Goal: Task Accomplishment & Management: Use online tool/utility

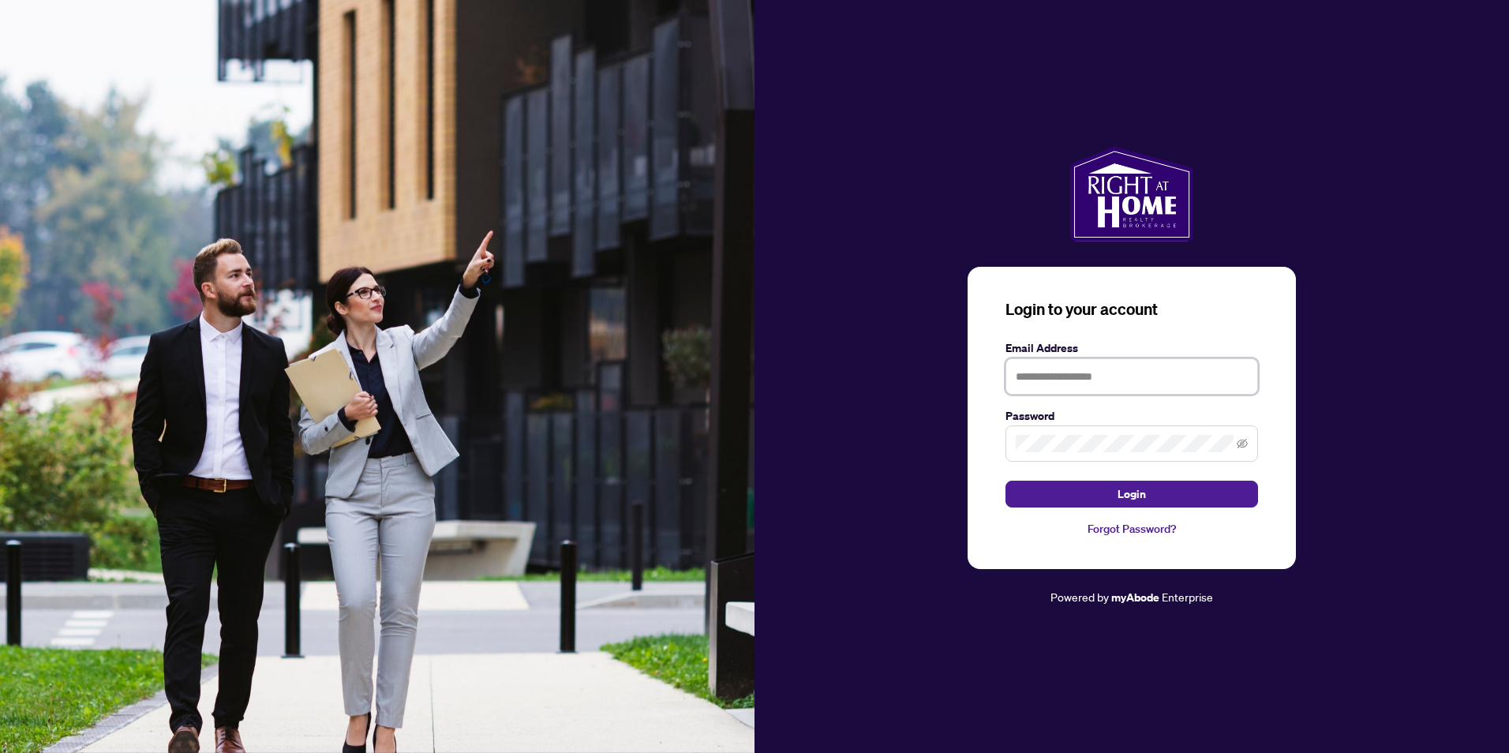
click at [1143, 381] on input "text" at bounding box center [1131, 376] width 253 height 36
type input "**********"
click at [1005, 481] on button "Login" at bounding box center [1131, 494] width 253 height 27
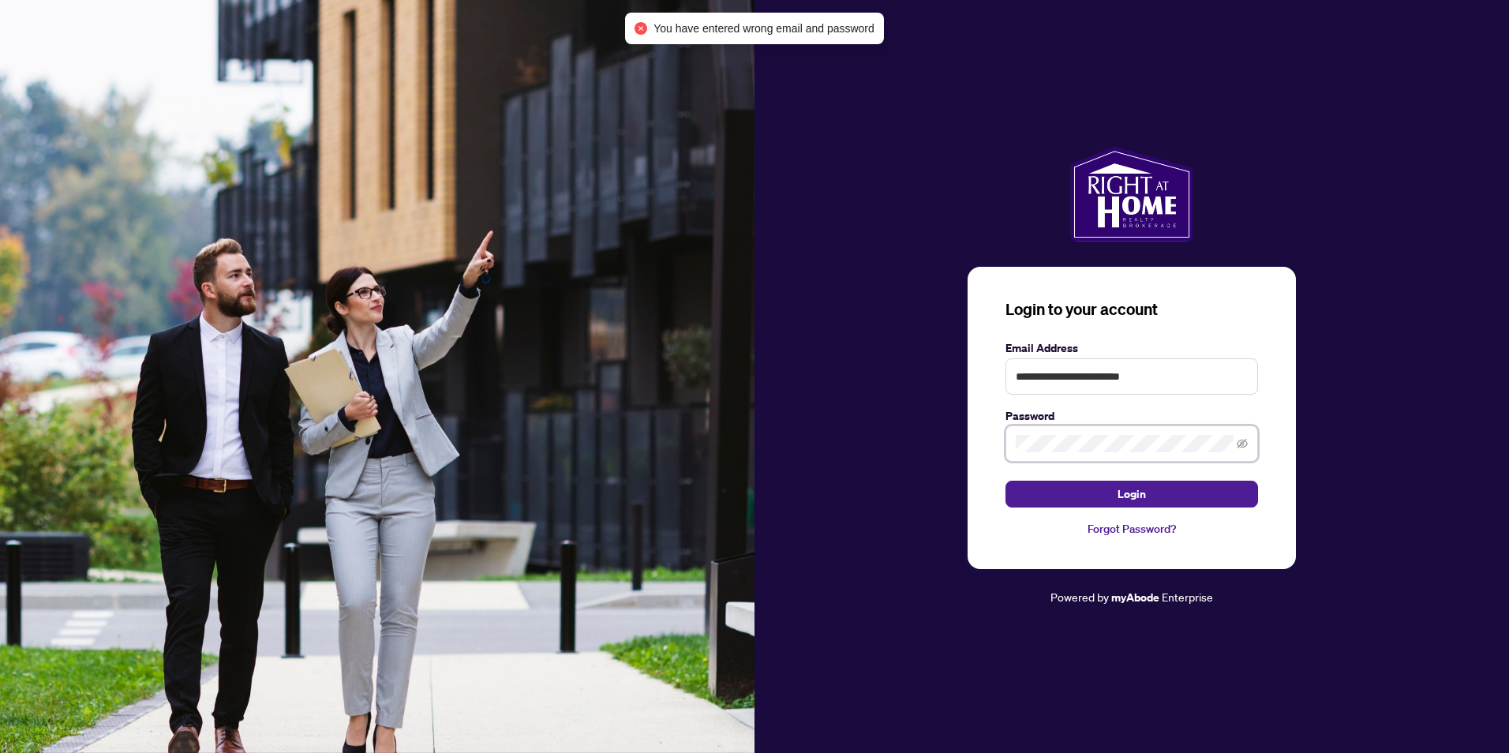
click at [971, 427] on div "**********" at bounding box center [1132, 418] width 328 height 303
click at [1005, 481] on button "Login" at bounding box center [1131, 494] width 253 height 27
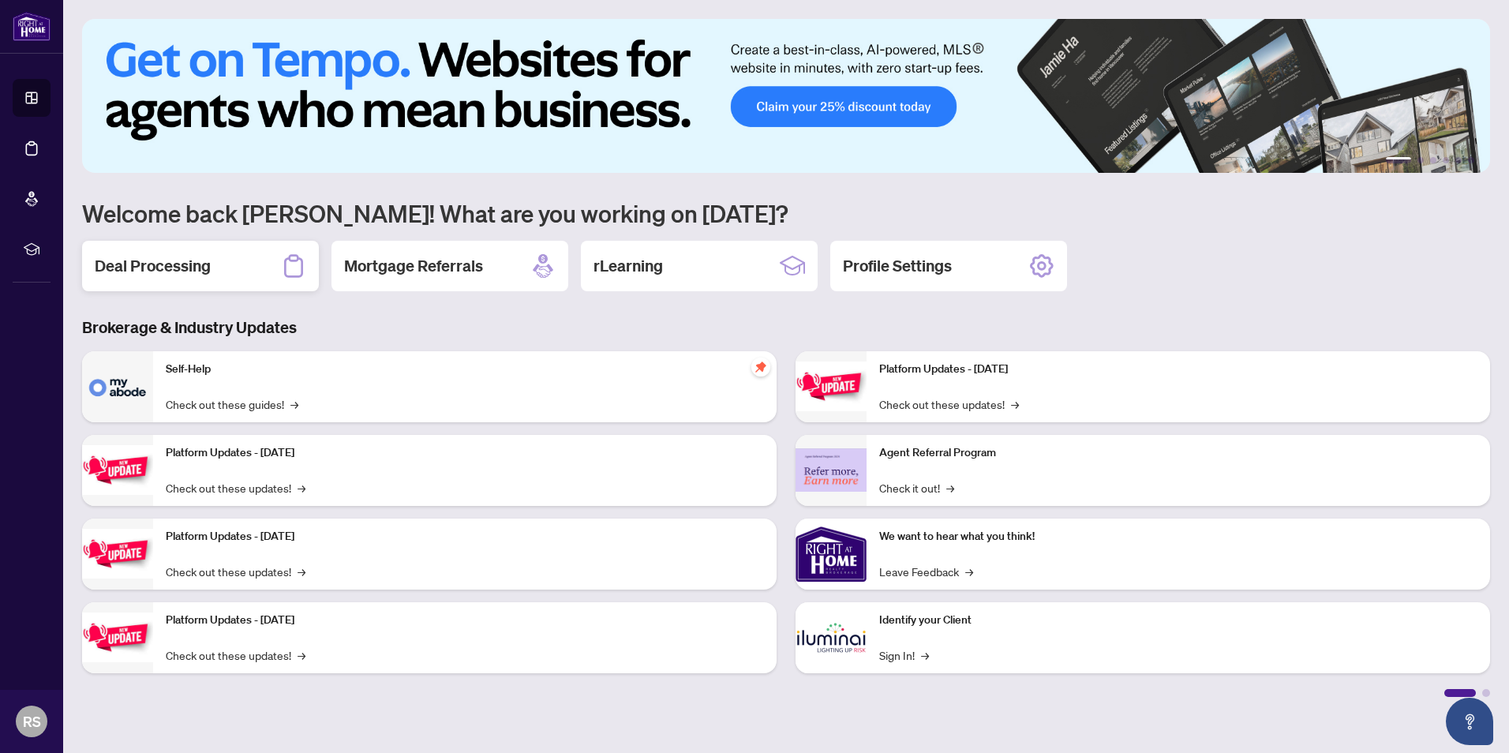
click at [182, 270] on h2 "Deal Processing" at bounding box center [153, 266] width 116 height 22
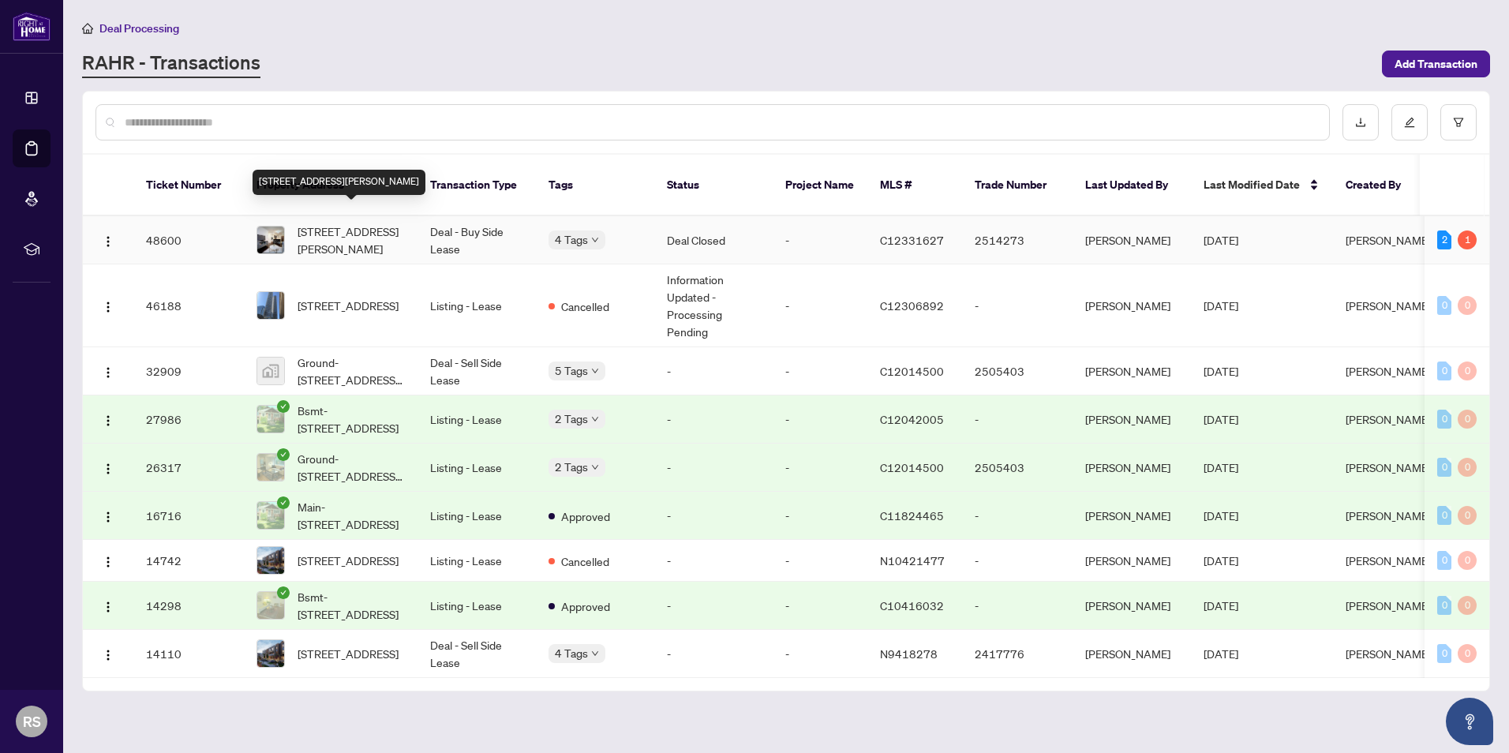
click at [328, 223] on span "[STREET_ADDRESS][PERSON_NAME]" at bounding box center [351, 240] width 107 height 35
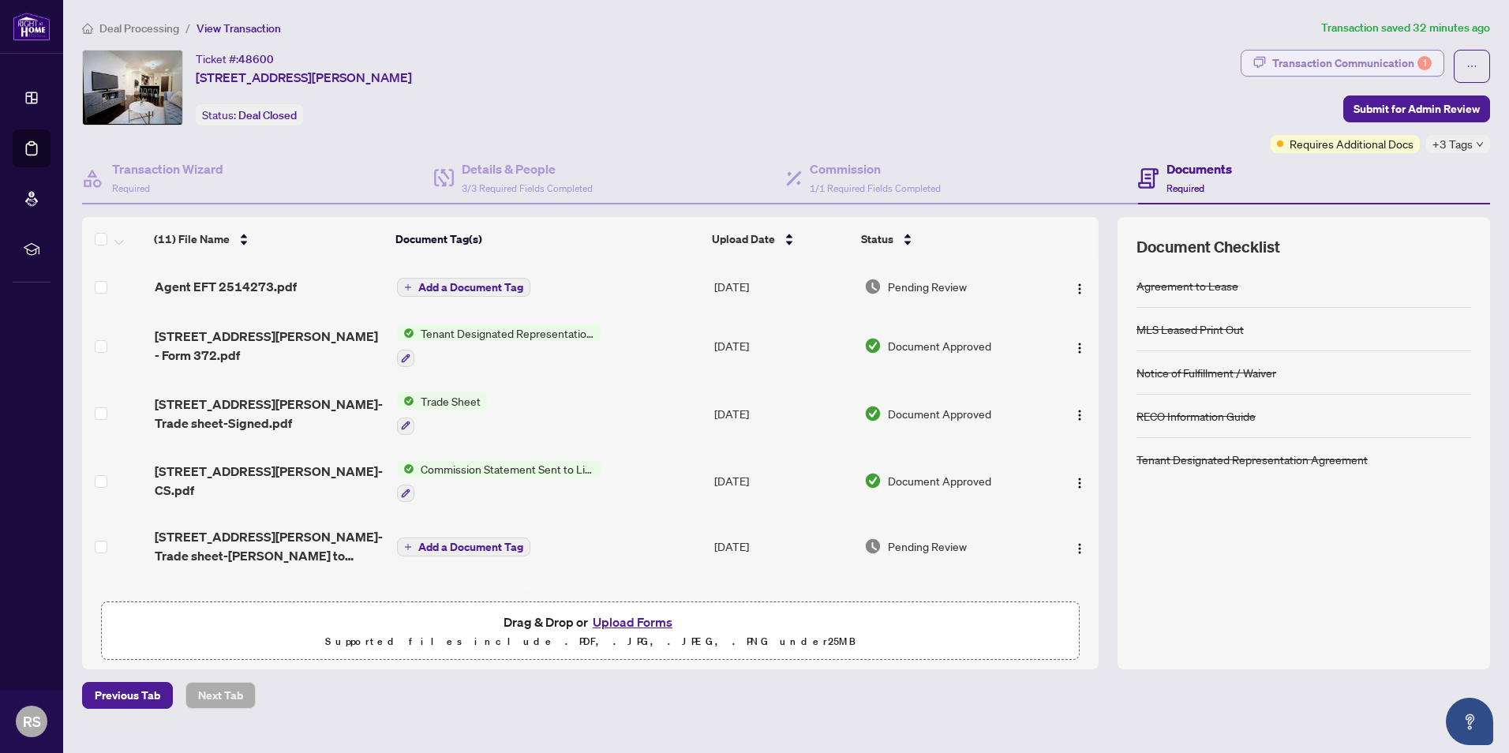
click at [1330, 55] on div "Transaction Communication 1" at bounding box center [1351, 63] width 159 height 25
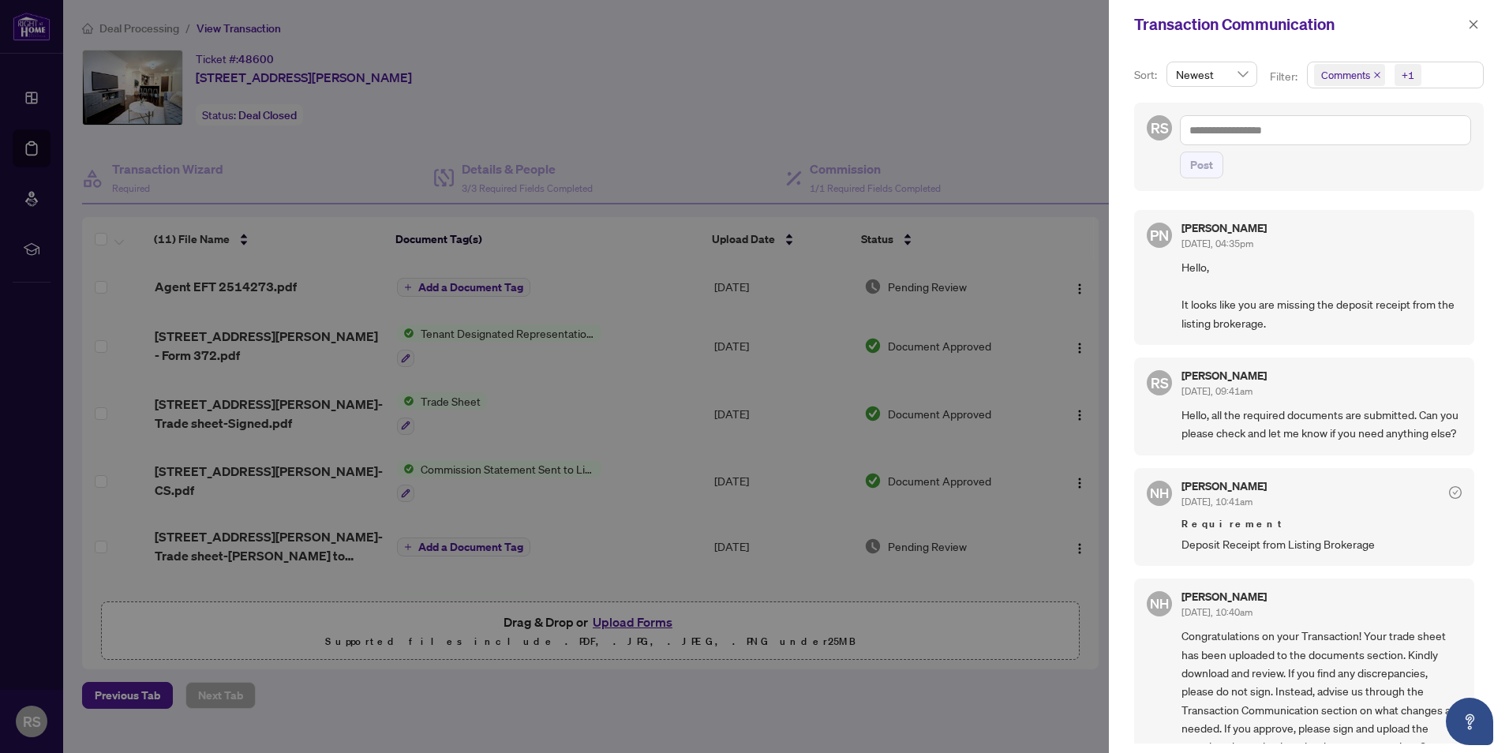
click at [951, 84] on div at bounding box center [754, 376] width 1509 height 753
click at [1465, 23] on button "button" at bounding box center [1473, 24] width 21 height 19
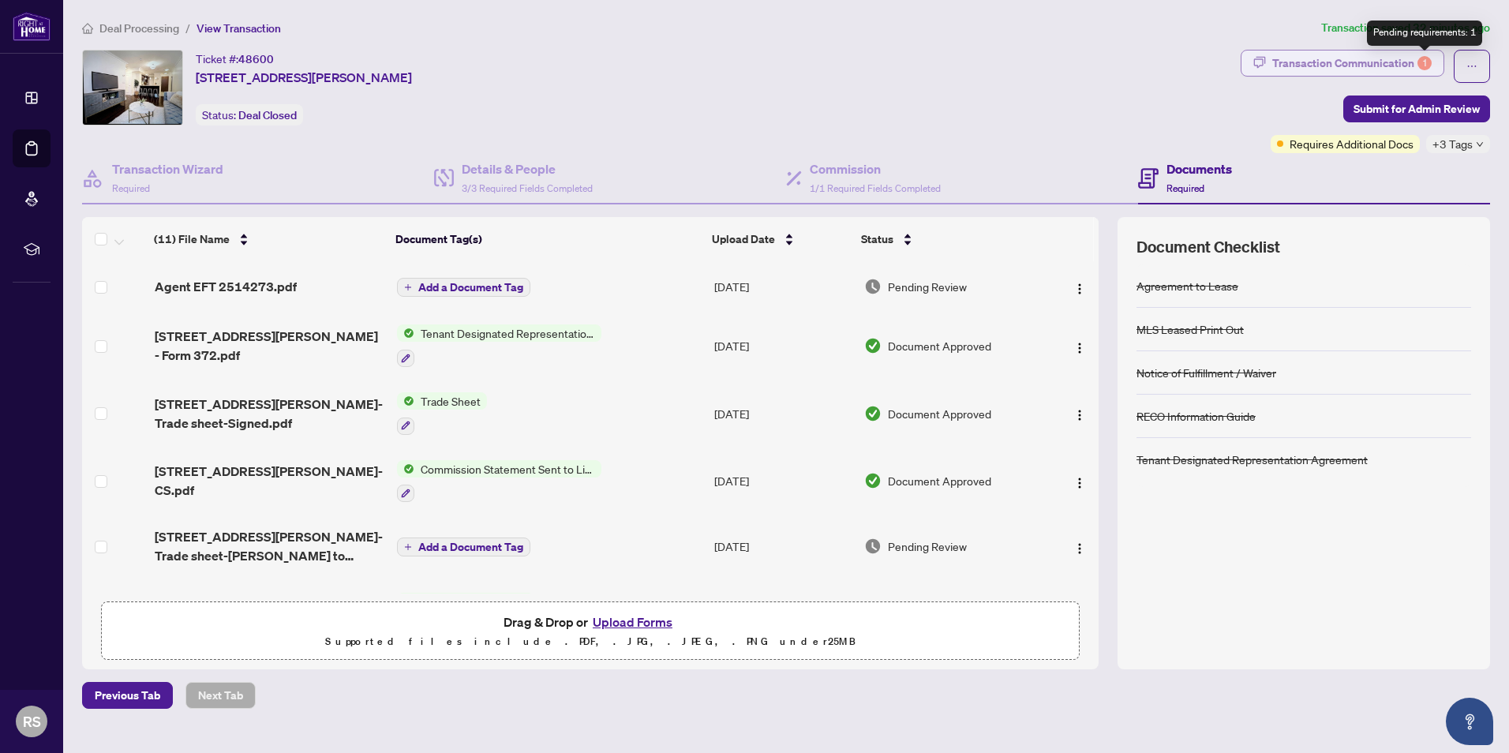
click at [1425, 57] on div "1" at bounding box center [1424, 63] width 14 height 14
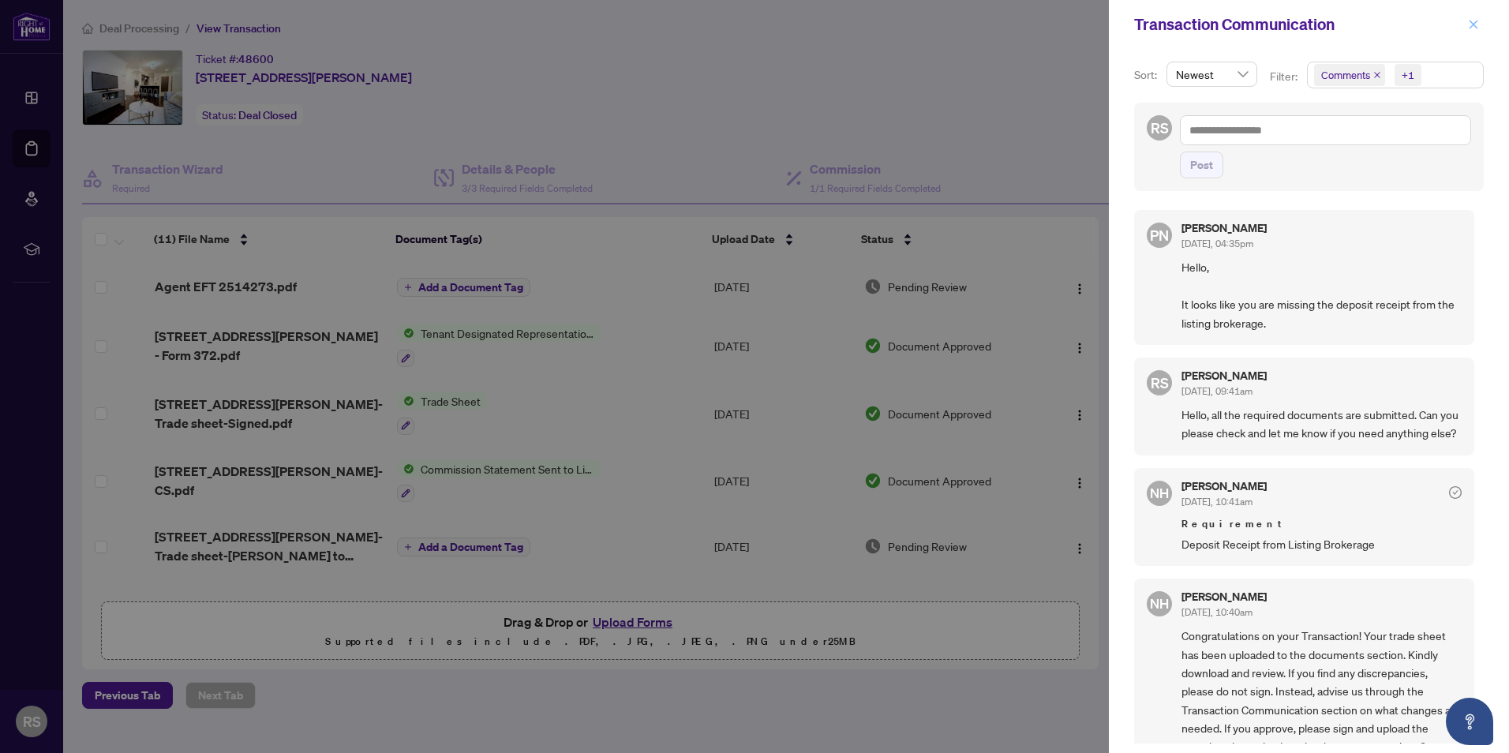
click at [1473, 19] on icon "close" at bounding box center [1473, 24] width 11 height 11
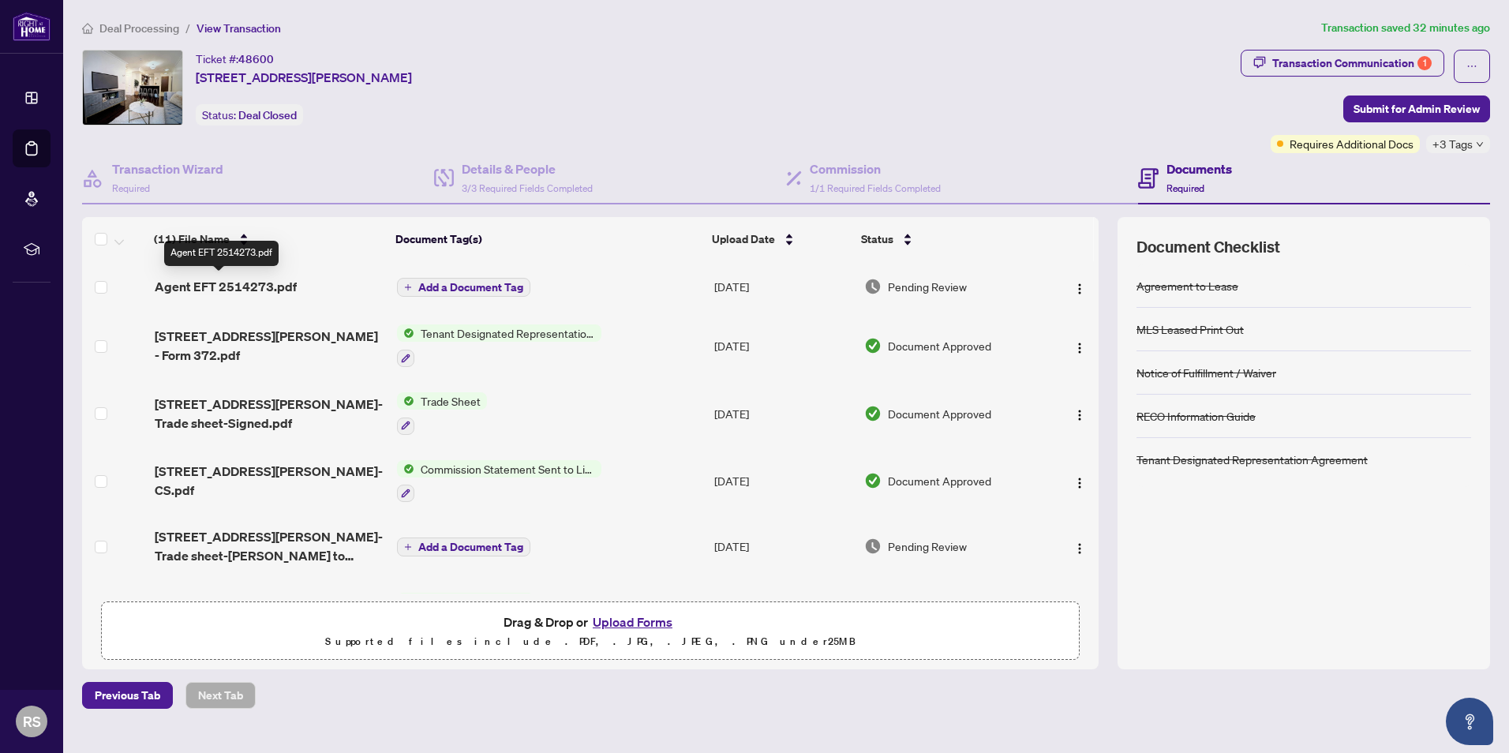
click at [189, 279] on span "Agent EFT 2514273.pdf" at bounding box center [226, 286] width 142 height 19
